Goal: Find specific page/section: Find specific page/section

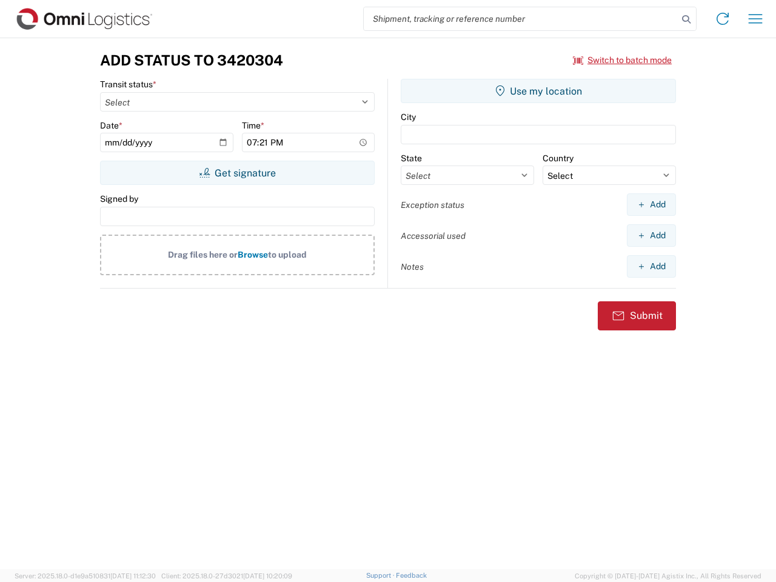
click at [521, 19] on input "search" at bounding box center [521, 18] width 314 height 23
click at [686, 19] on icon at bounding box center [686, 19] width 17 height 17
click at [723, 19] on icon at bounding box center [722, 18] width 19 height 19
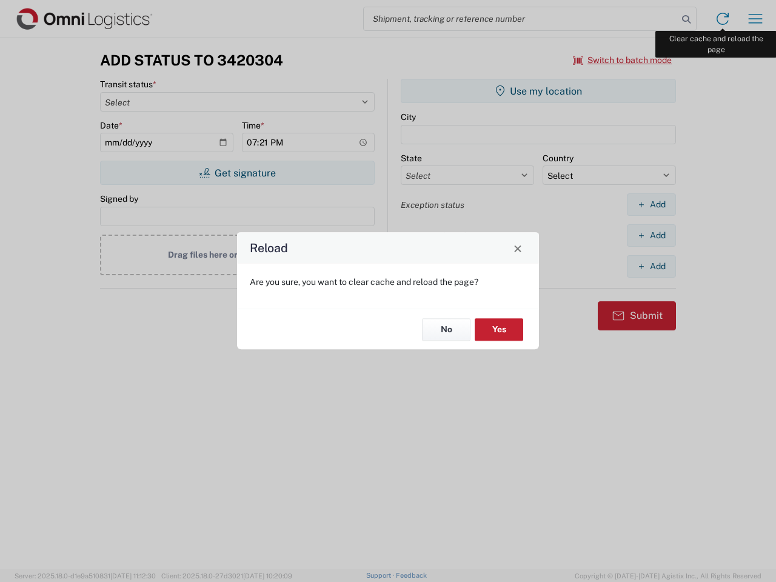
click at [755, 19] on div "Reload Are you sure, you want to clear cache and reload the page? No Yes" at bounding box center [388, 291] width 776 height 582
click at [623, 60] on div "Reload Are you sure, you want to clear cache and reload the page? No Yes" at bounding box center [388, 291] width 776 height 582
click at [237, 173] on div "Reload Are you sure, you want to clear cache and reload the page? No Yes" at bounding box center [388, 291] width 776 height 582
click at [538, 91] on div "Reload Are you sure, you want to clear cache and reload the page? No Yes" at bounding box center [388, 291] width 776 height 582
click at [651, 204] on div "Reload Are you sure, you want to clear cache and reload the page? No Yes" at bounding box center [388, 291] width 776 height 582
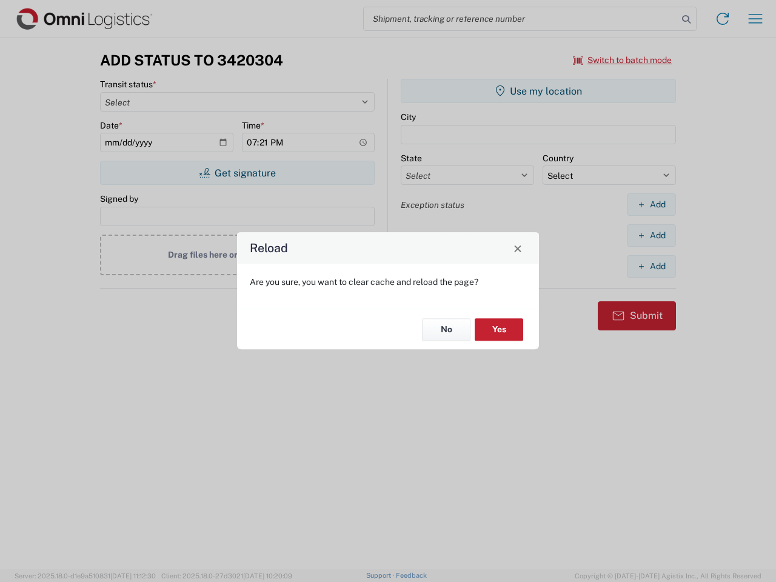
click at [651, 235] on div "Reload Are you sure, you want to clear cache and reload the page? No Yes" at bounding box center [388, 291] width 776 height 582
click at [651, 266] on div "Reload Are you sure, you want to clear cache and reload the page? No Yes" at bounding box center [388, 291] width 776 height 582
